Goal: Information Seeking & Learning: Learn about a topic

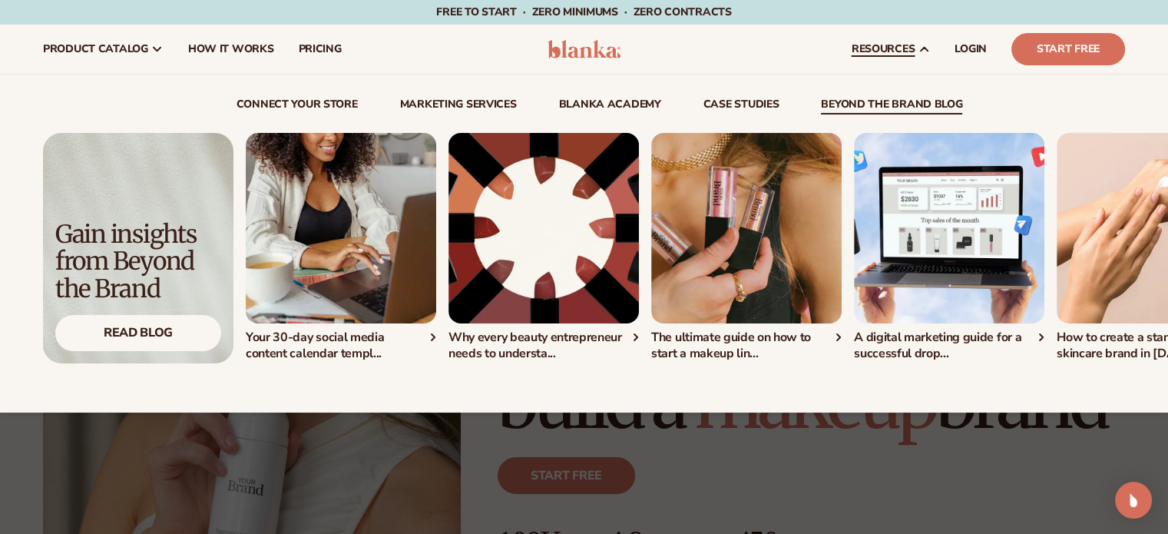
click at [887, 107] on link "beyond the brand blog" at bounding box center [891, 106] width 141 height 15
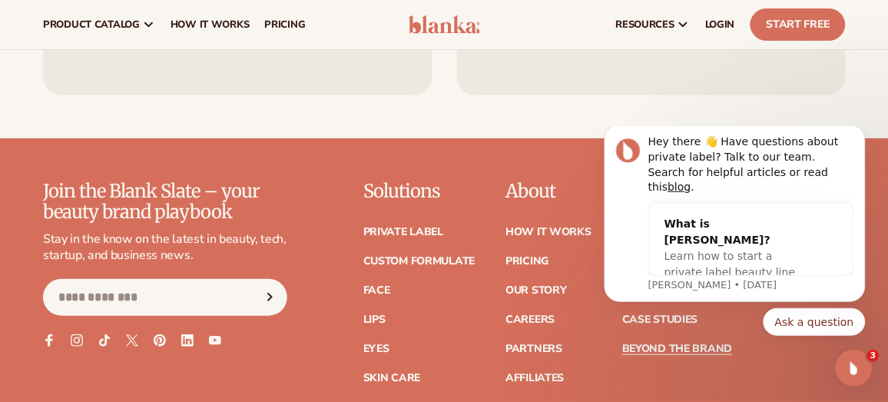
scroll to position [4462, 0]
click at [569, 4] on div "resources connect your store" at bounding box center [673, 24] width 357 height 49
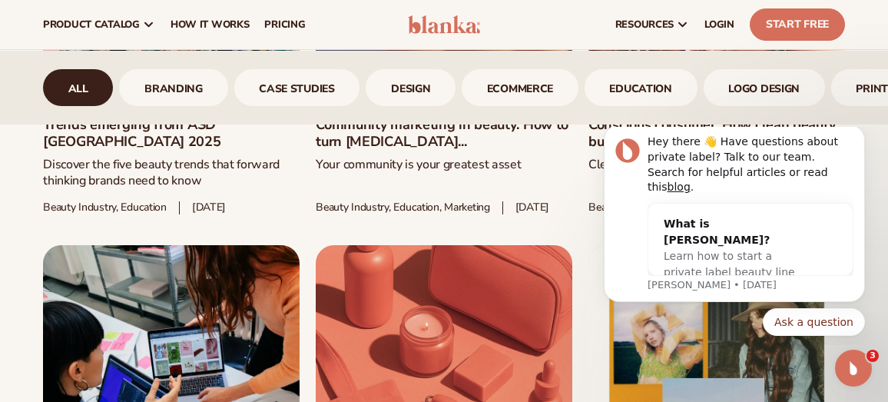
scroll to position [545, 0]
